Goal: Information Seeking & Learning: Understand process/instructions

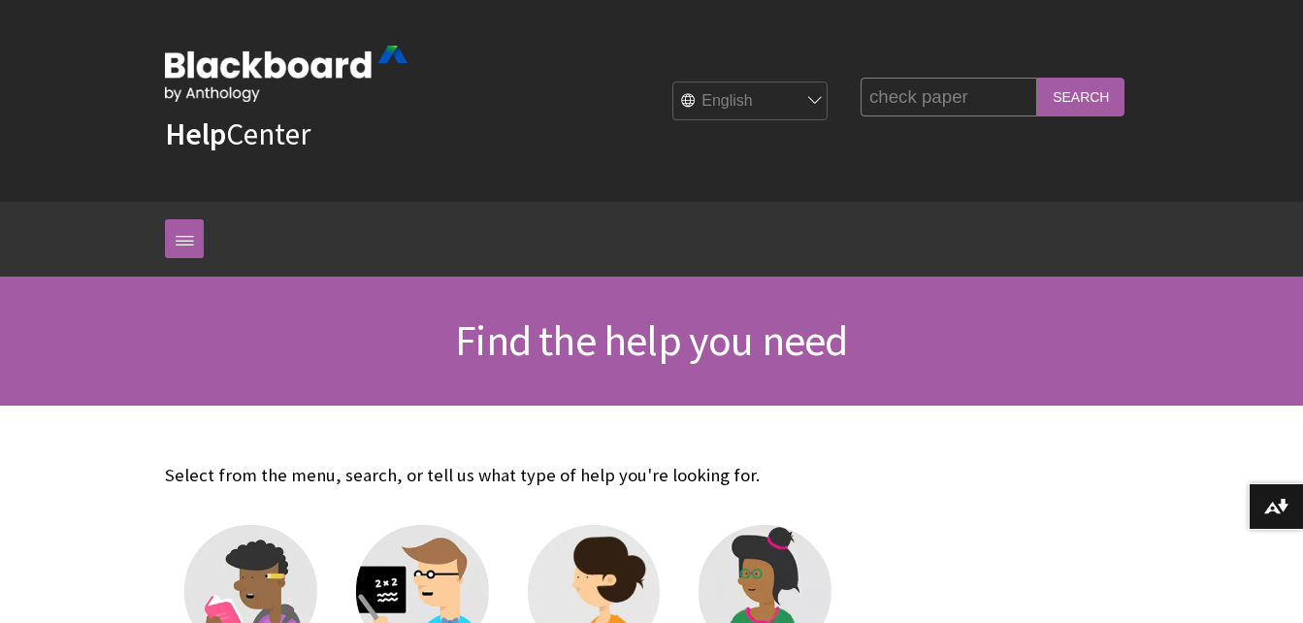
type input "check paper"
click at [1037, 78] on input "Search" at bounding box center [1080, 97] width 87 height 38
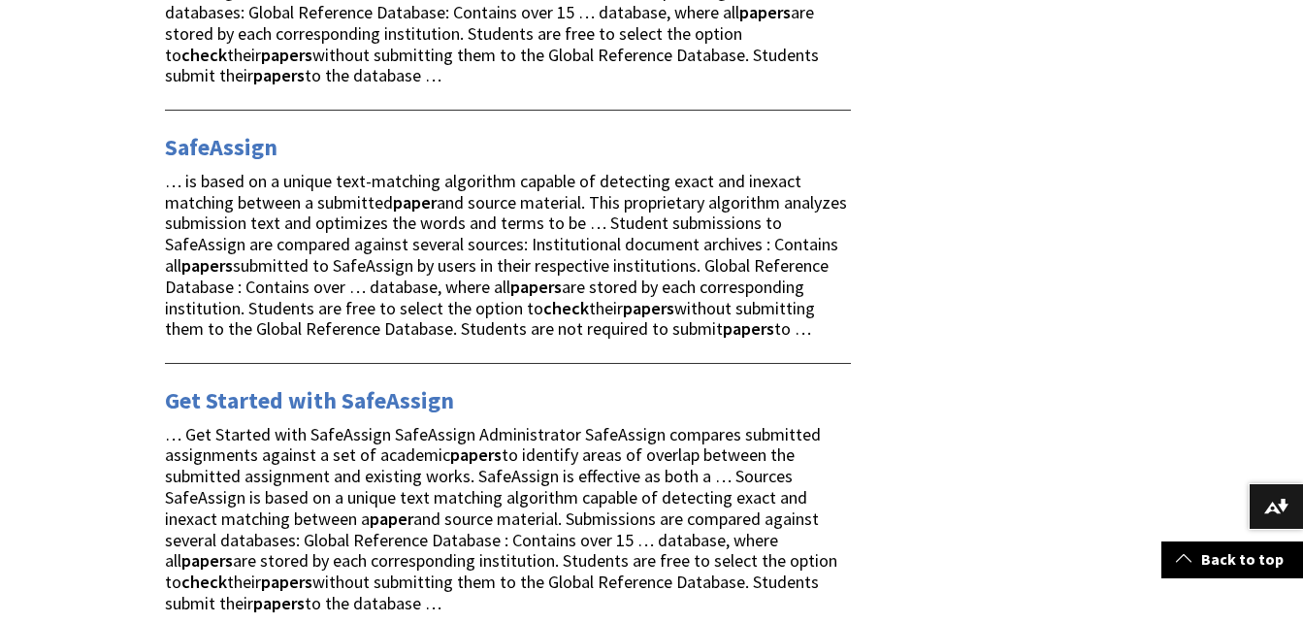
scroll to position [2599, 0]
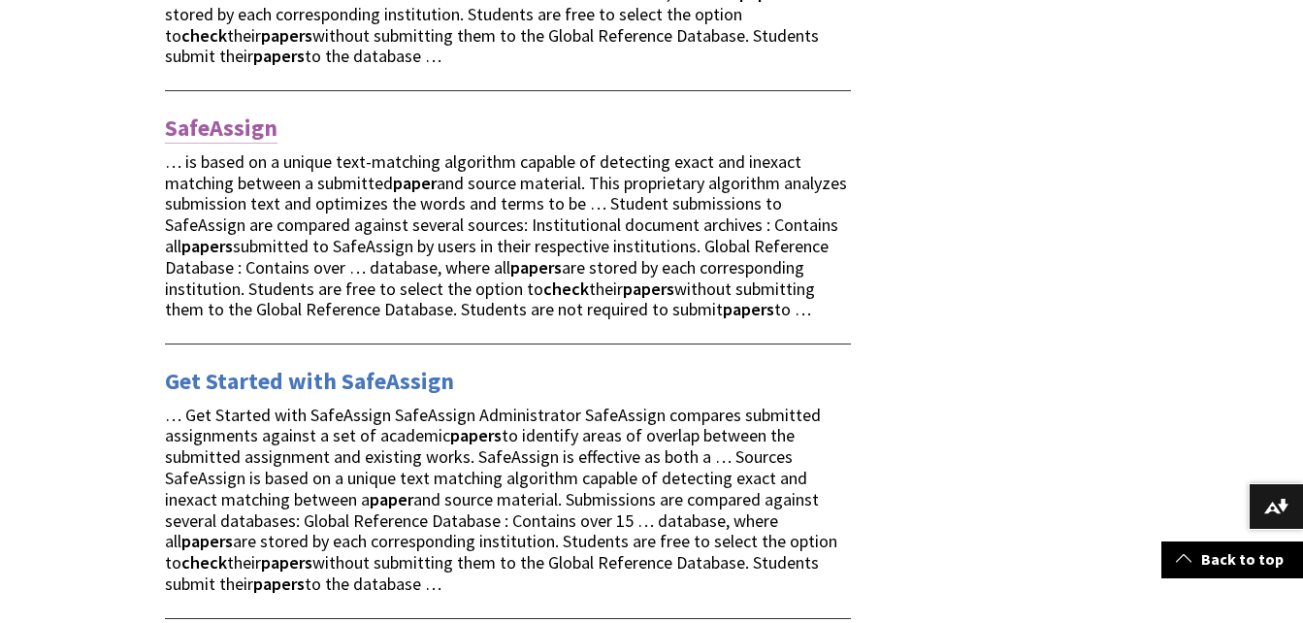
click at [206, 113] on link "SafeAssign" at bounding box center [221, 128] width 113 height 31
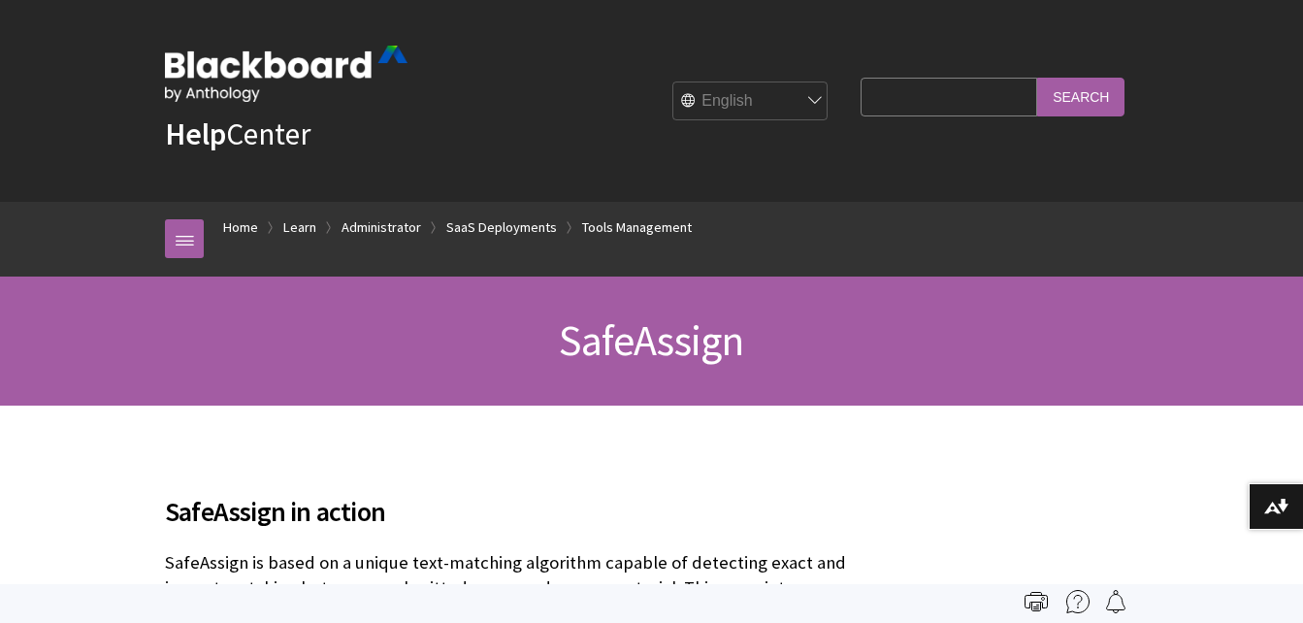
click at [897, 105] on input "Search Query" at bounding box center [948, 97] width 177 height 38
type input "check paper"
click at [1084, 94] on input "Search" at bounding box center [1080, 97] width 87 height 38
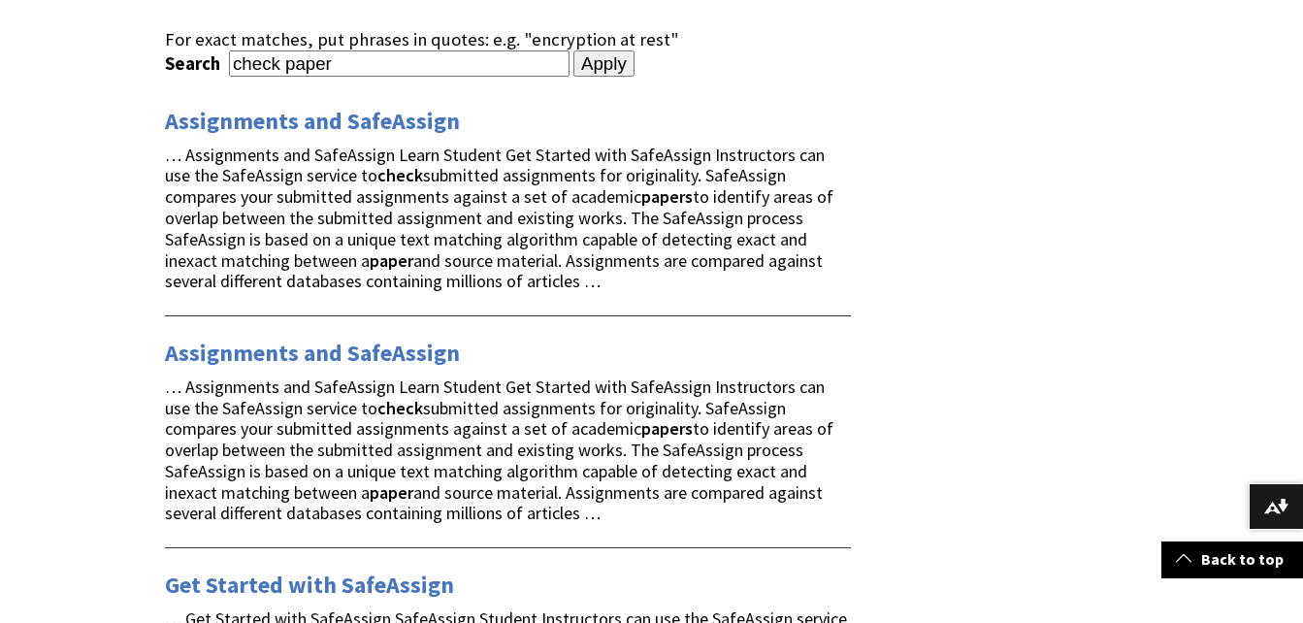
scroll to position [291, 0]
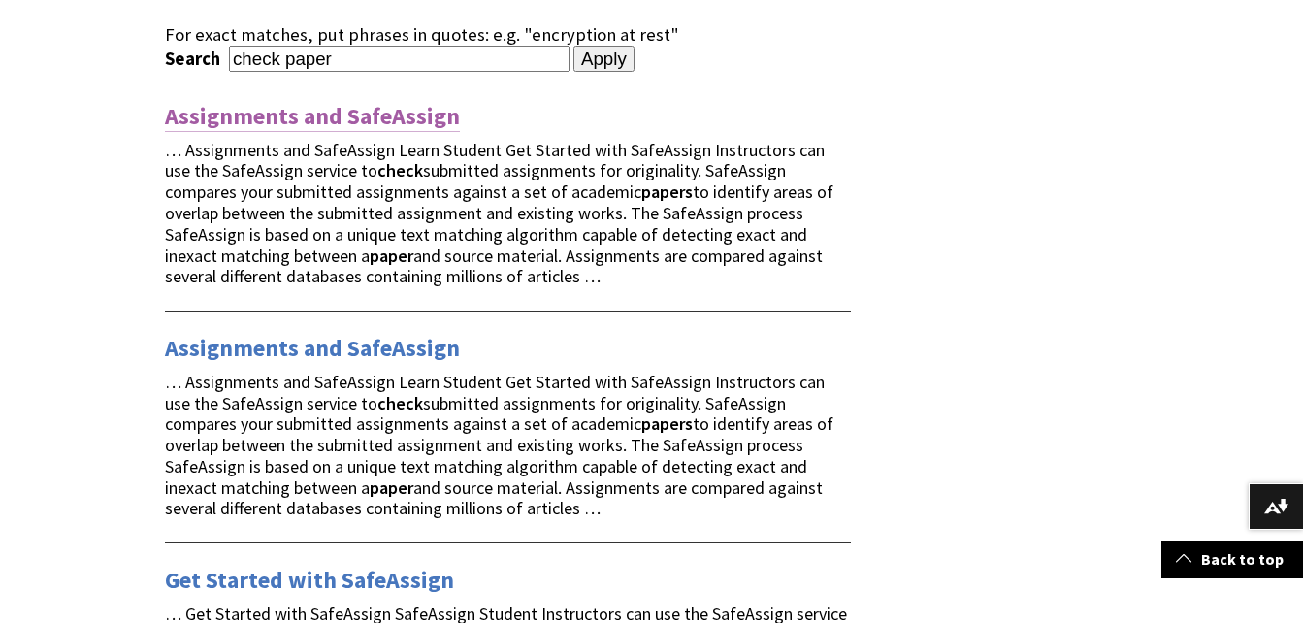
click at [355, 109] on link "Assignments and SafeAssign" at bounding box center [312, 116] width 295 height 31
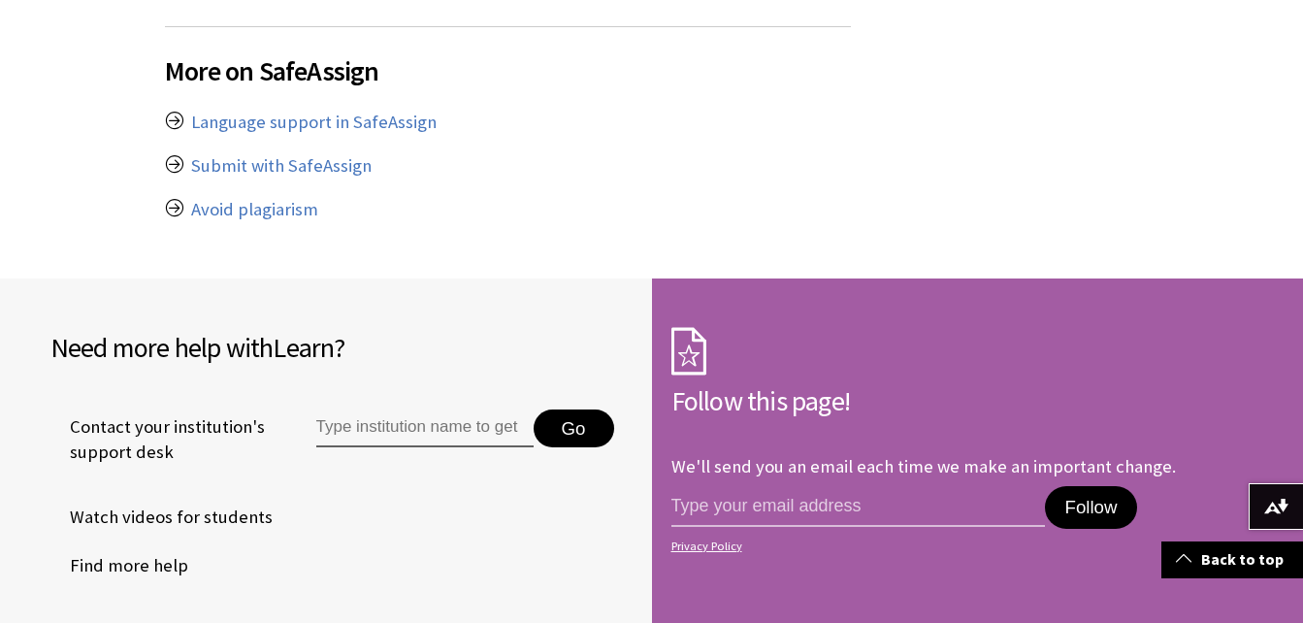
scroll to position [1917, 0]
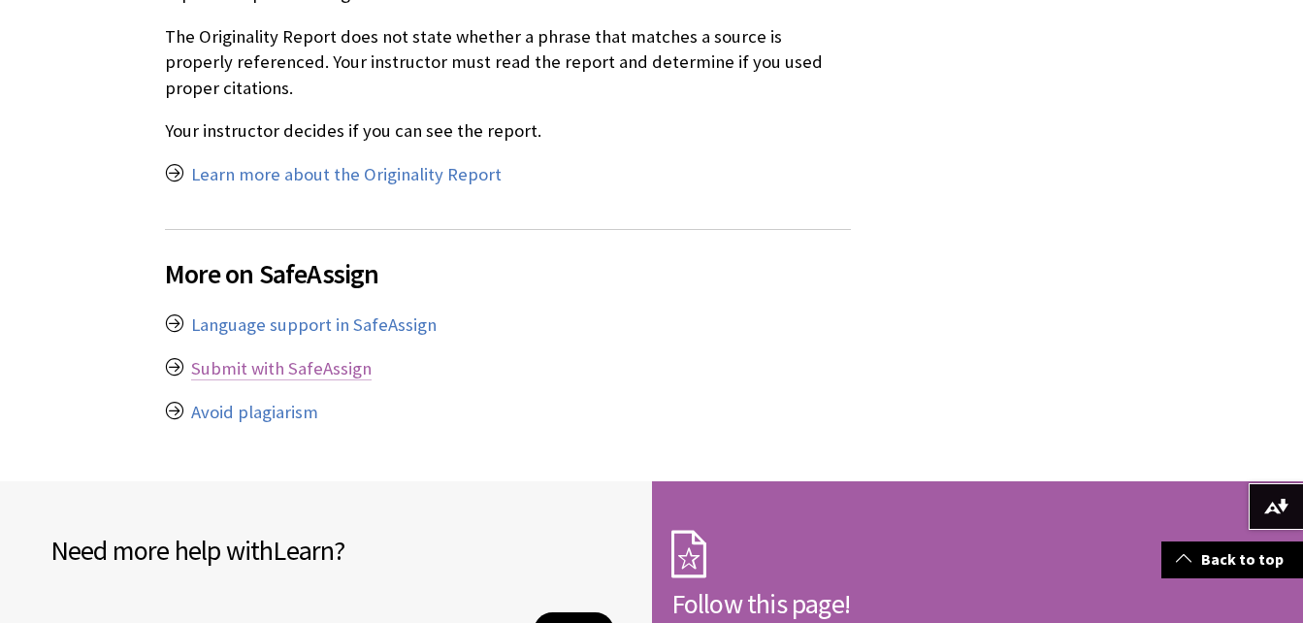
click at [230, 357] on link "Submit with SafeAssign" at bounding box center [281, 368] width 180 height 23
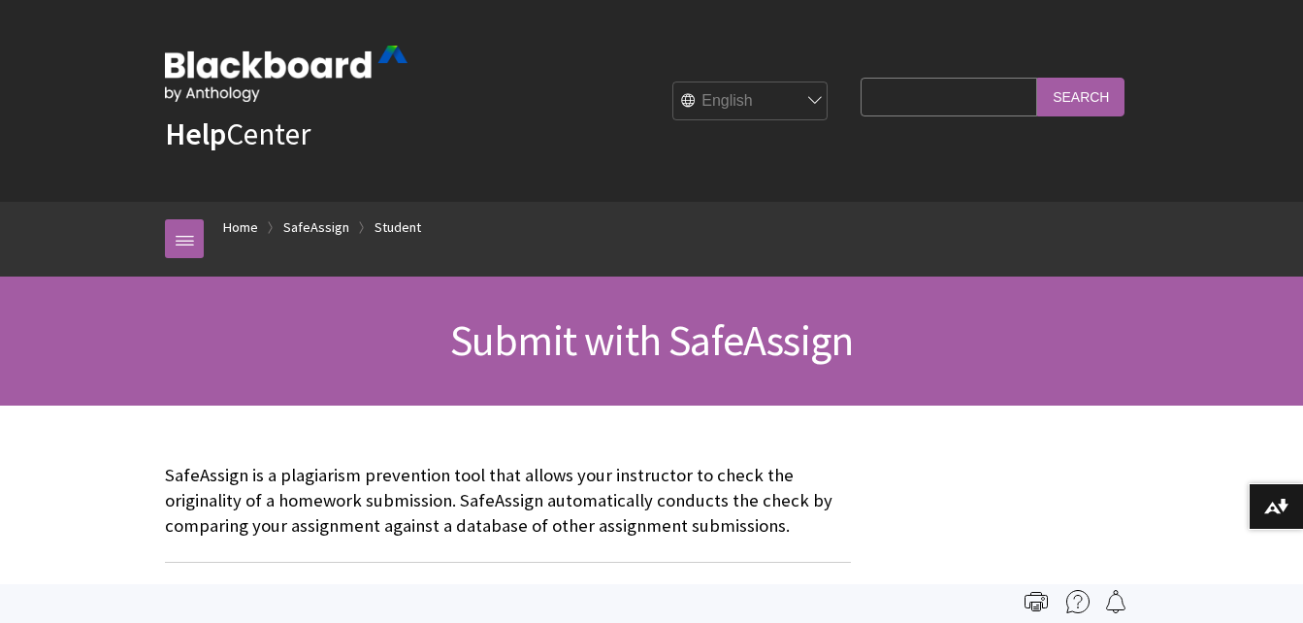
click at [872, 94] on input "Search Query" at bounding box center [948, 97] width 177 height 38
type input "check my paper"
click at [1037, 78] on input "Search" at bounding box center [1080, 97] width 87 height 38
drag, startPoint x: 1095, startPoint y: 93, endPoint x: 1075, endPoint y: 109, distance: 25.6
click at [1095, 92] on input "Search" at bounding box center [1080, 97] width 87 height 38
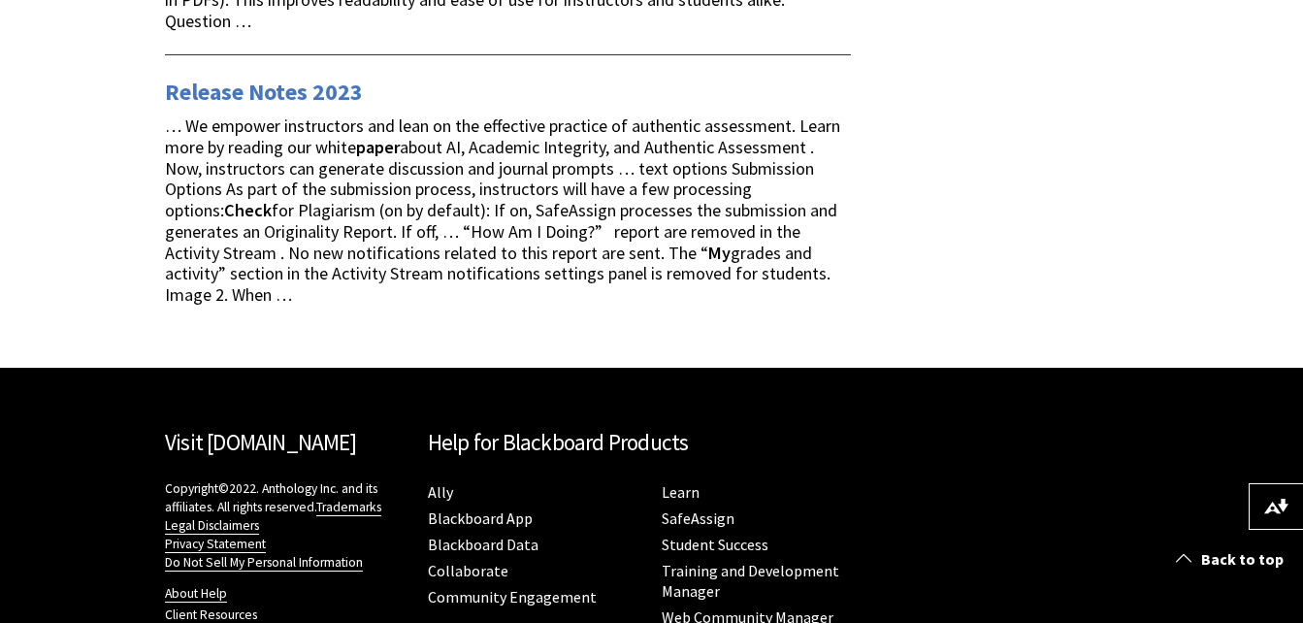
scroll to position [2588, 0]
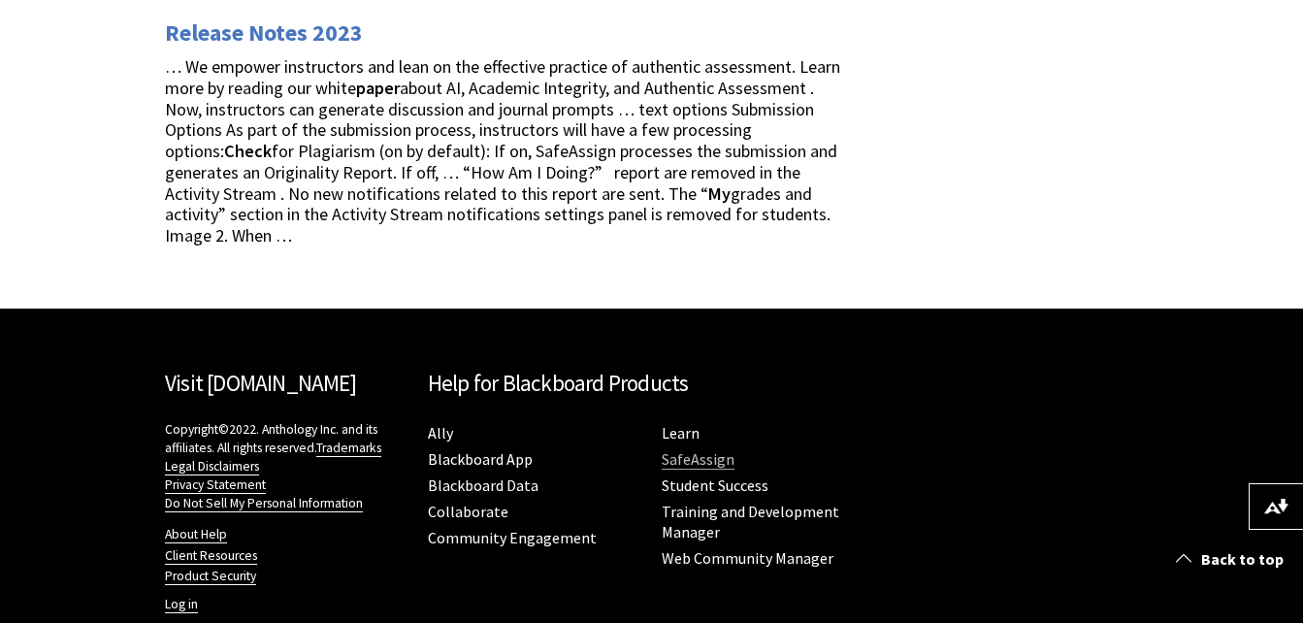
click at [683, 449] on link "SafeAssign" at bounding box center [698, 459] width 73 height 20
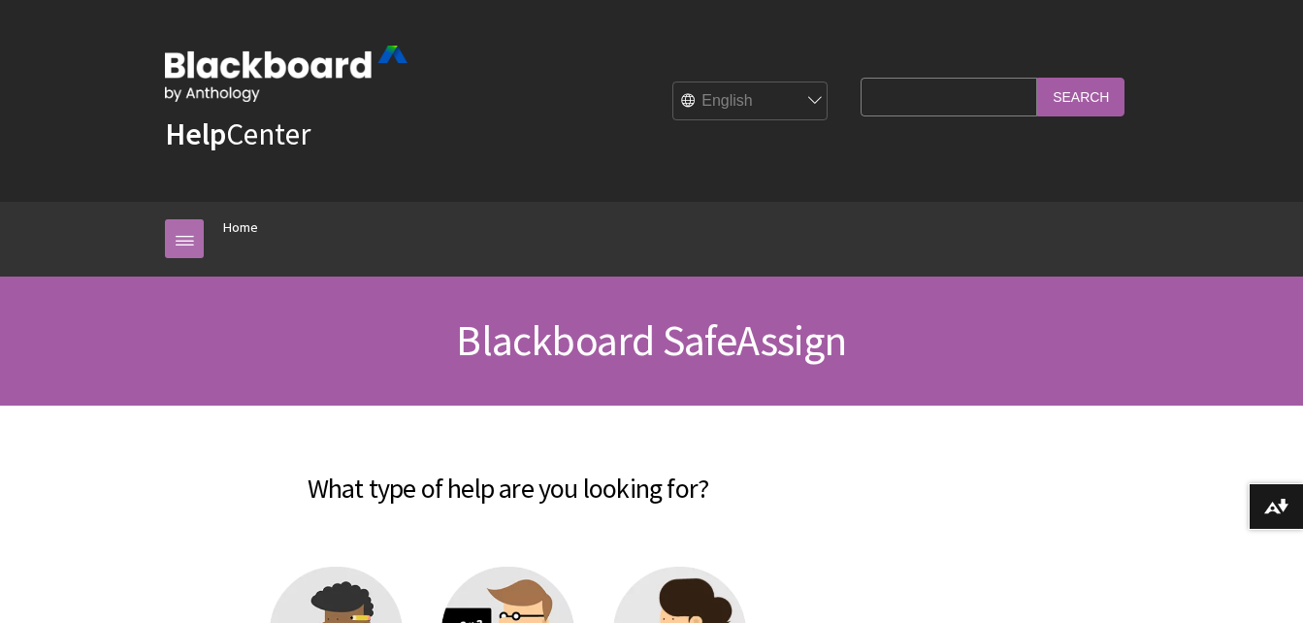
click at [171, 243] on link at bounding box center [184, 238] width 39 height 39
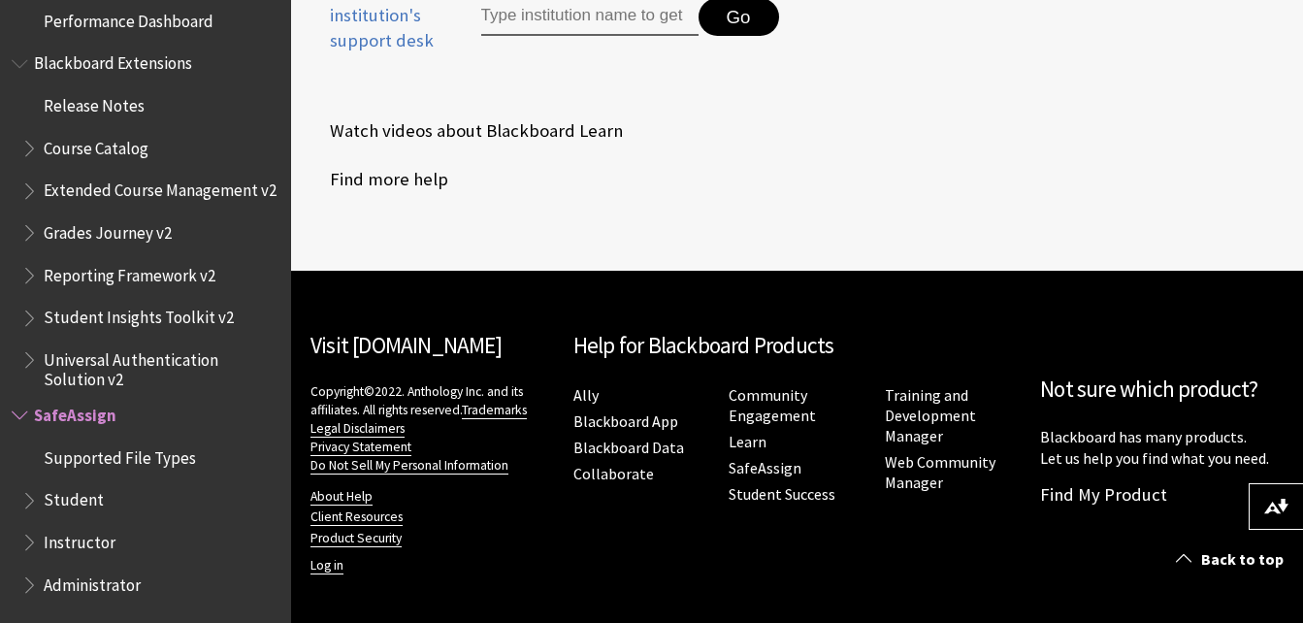
scroll to position [1007, 0]
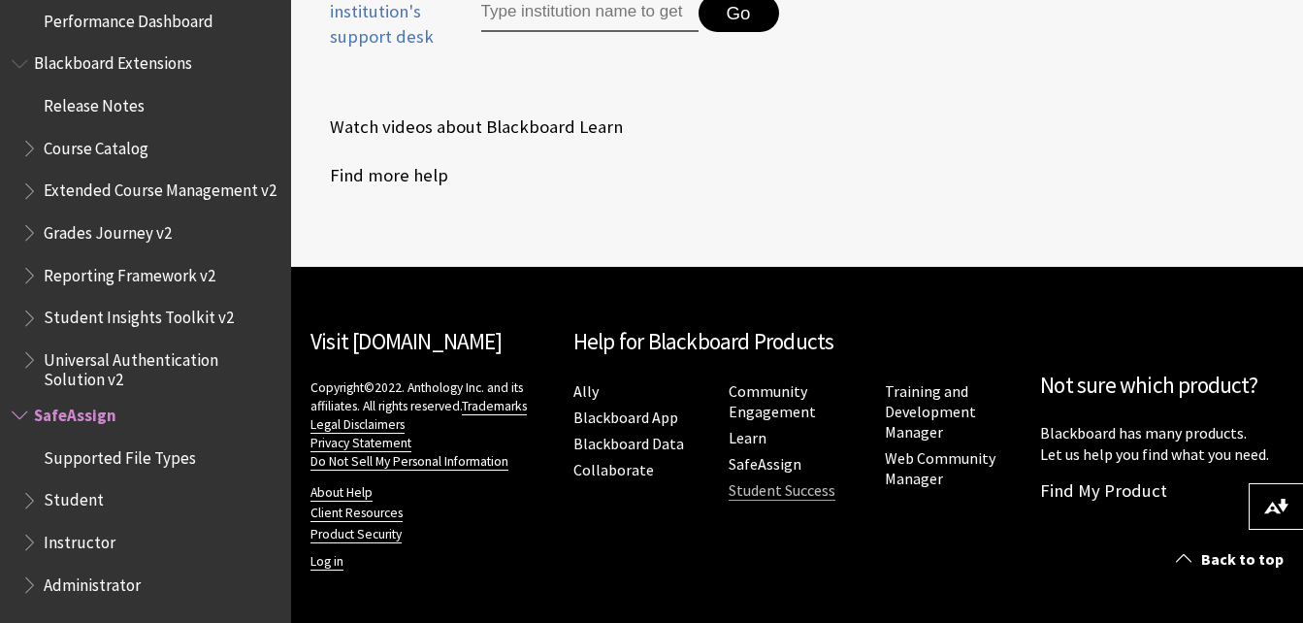
click at [763, 492] on link "Student Success" at bounding box center [782, 490] width 107 height 20
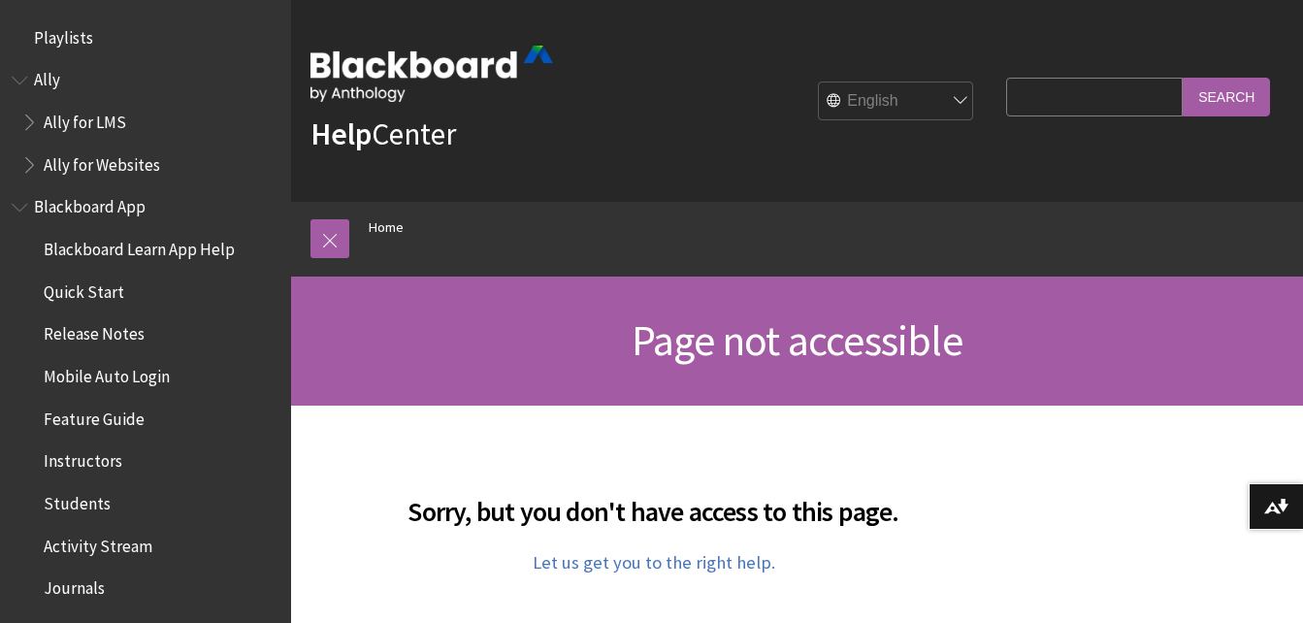
click at [85, 245] on span "Blackboard Learn App Help" at bounding box center [139, 246] width 191 height 26
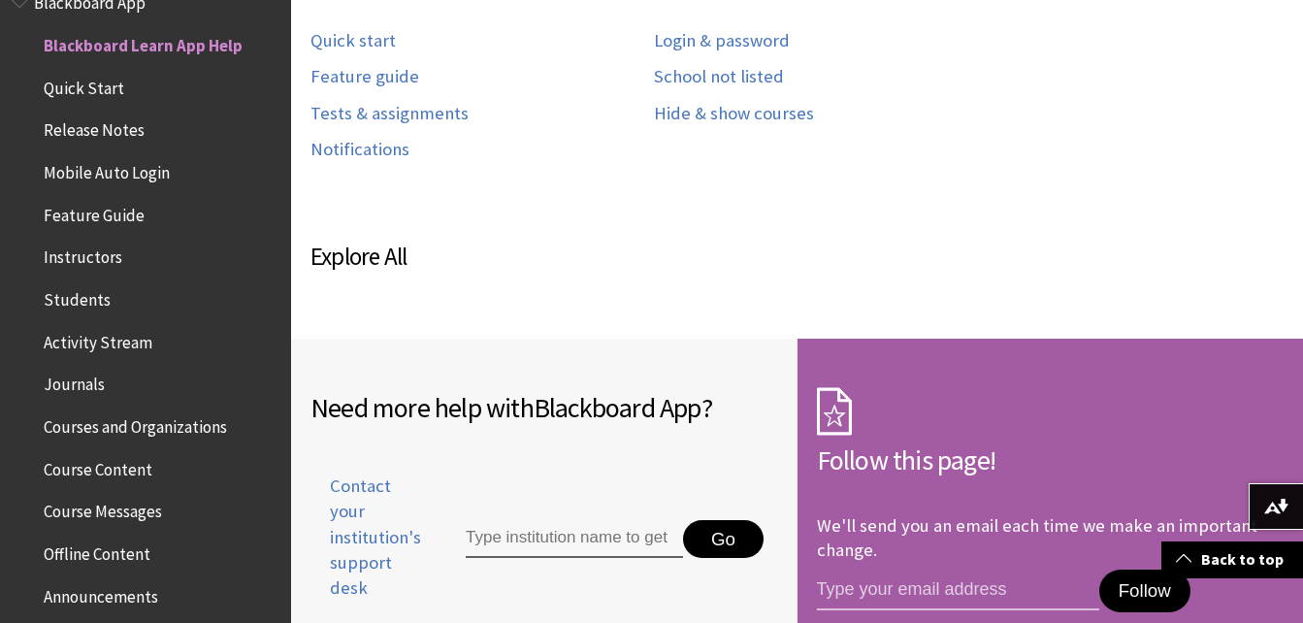
scroll to position [1142, 0]
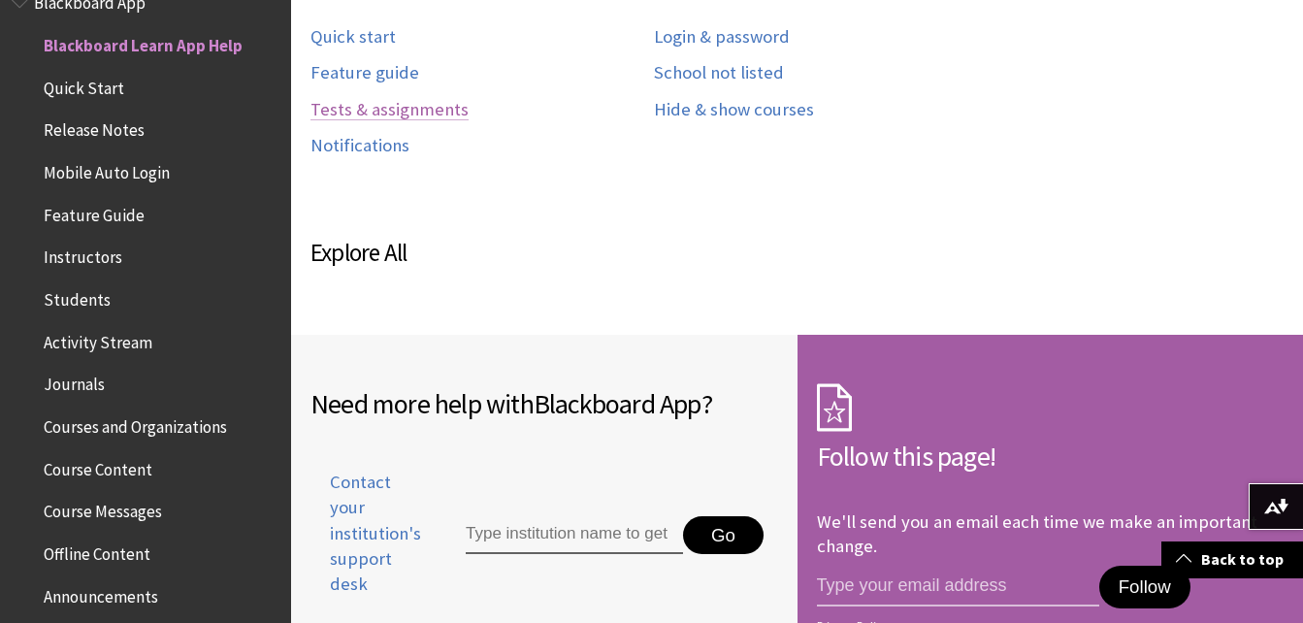
click at [434, 109] on link "Tests & assignments" at bounding box center [389, 110] width 158 height 22
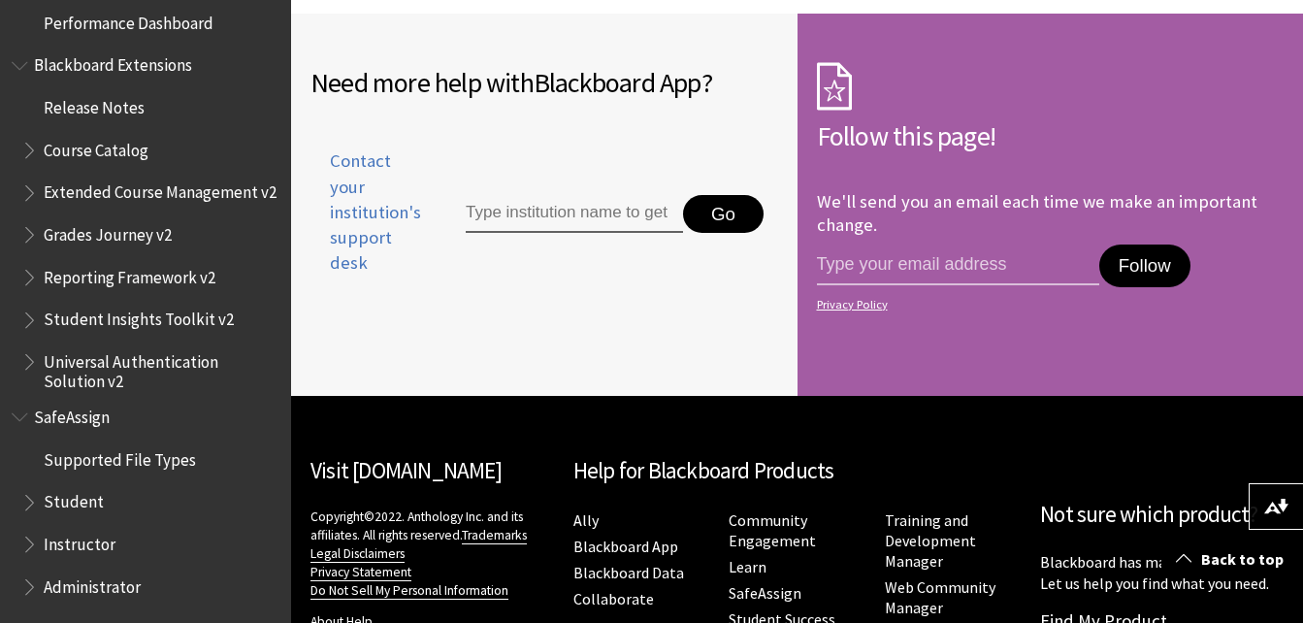
scroll to position [2075, 0]
click at [52, 504] on span "Student" at bounding box center [74, 497] width 60 height 26
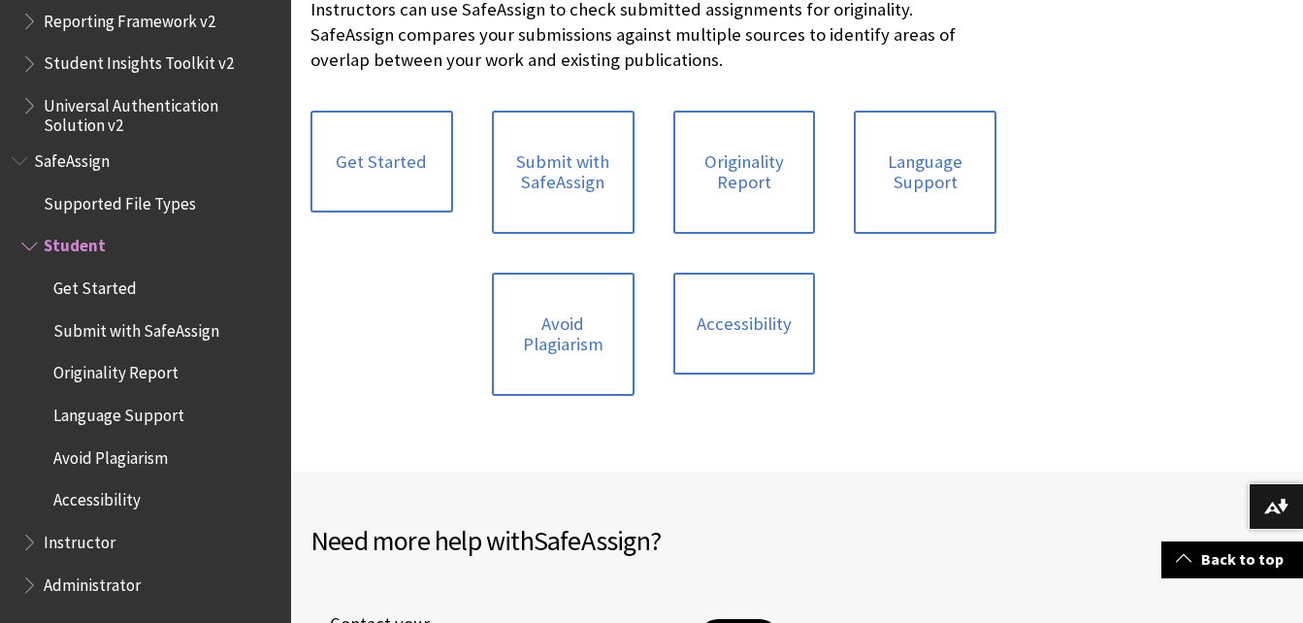
scroll to position [482, 0]
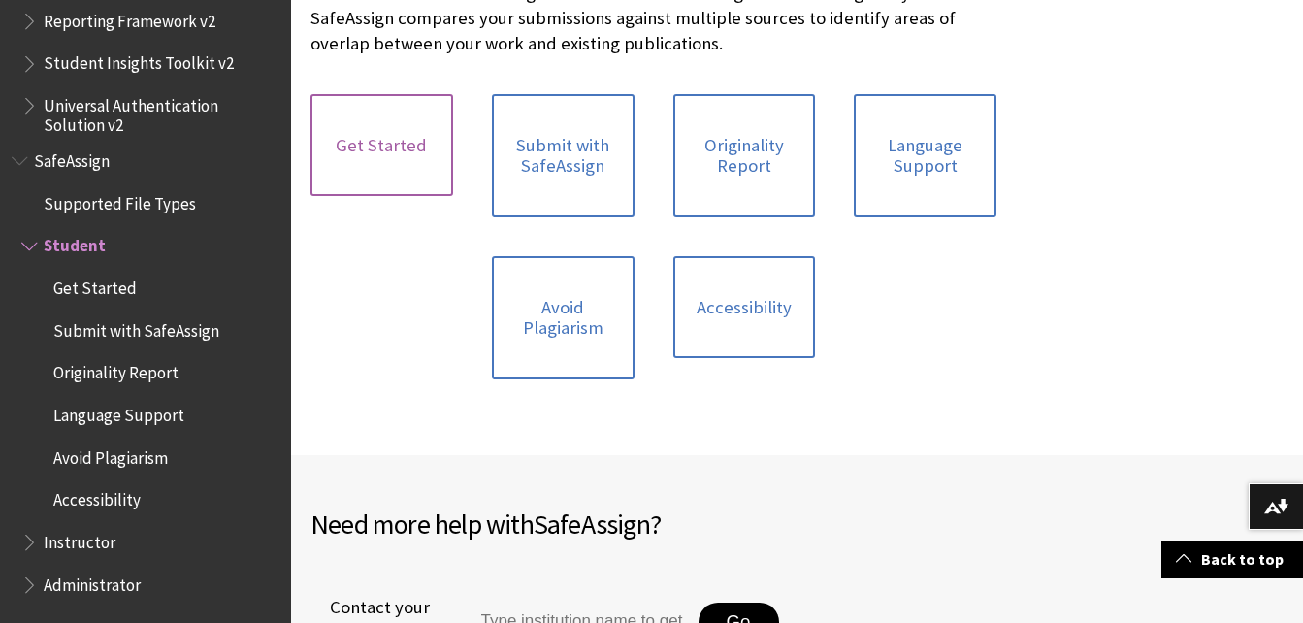
click at [383, 140] on link "Get Started" at bounding box center [381, 145] width 143 height 103
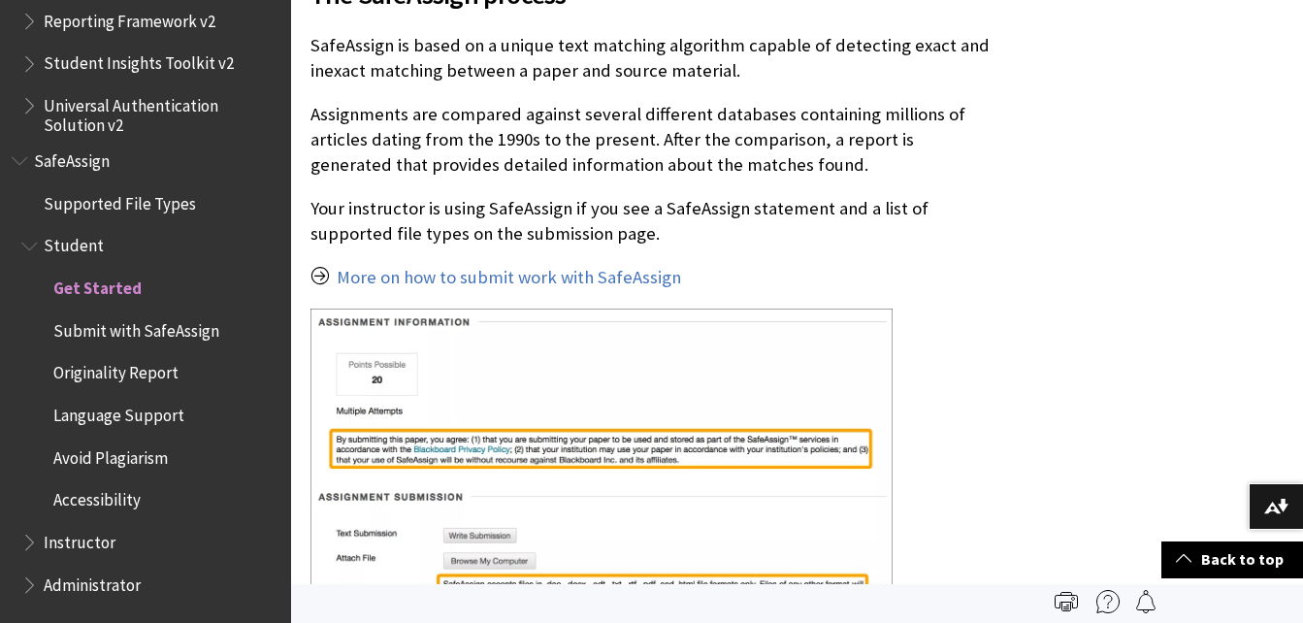
scroll to position [506, 0]
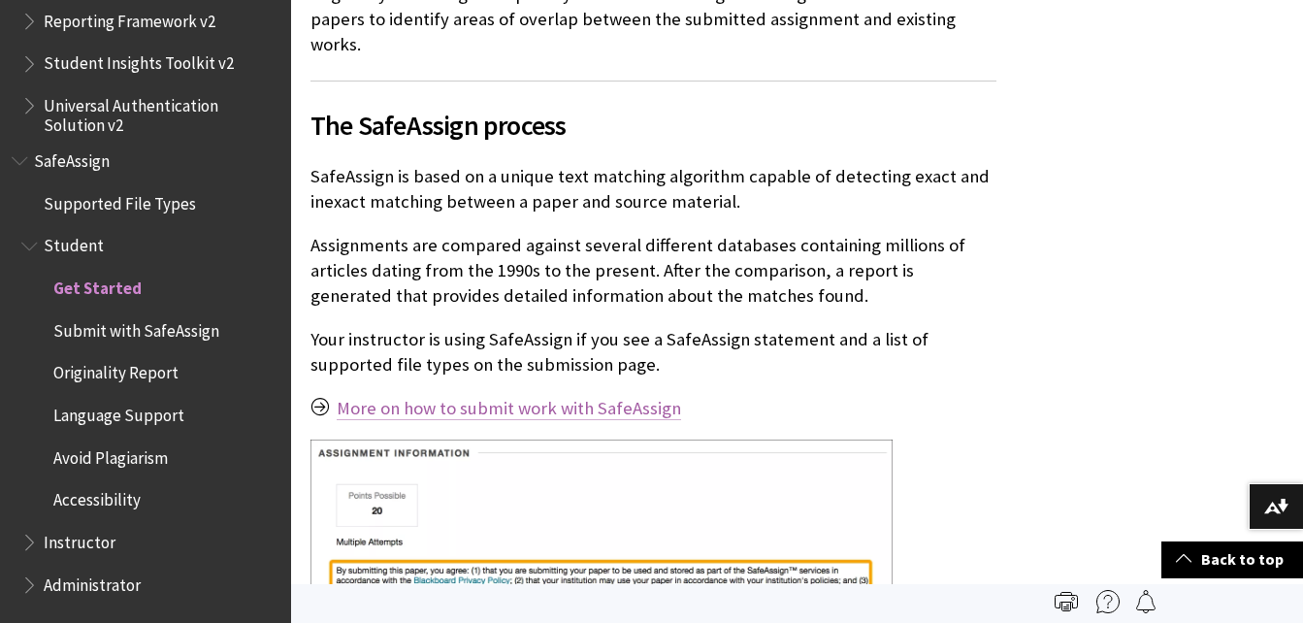
click at [462, 397] on link "More on how to submit work with SafeAssign" at bounding box center [509, 408] width 344 height 23
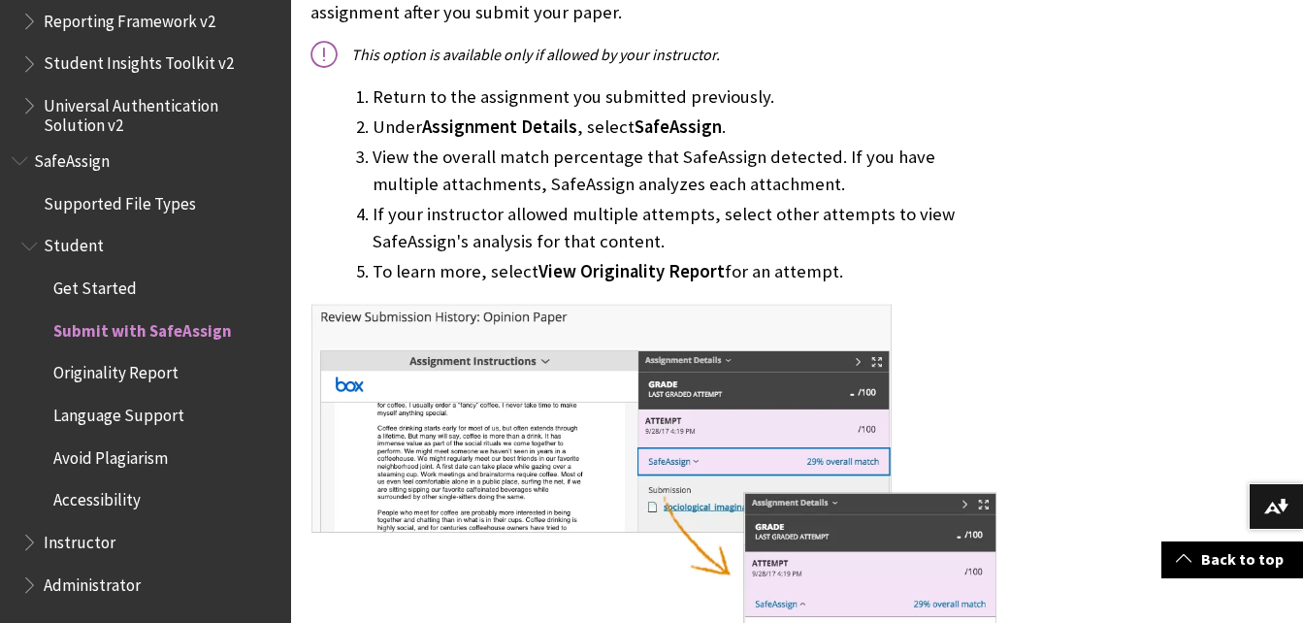
scroll to position [1530, 0]
